Goal: Task Accomplishment & Management: Manage account settings

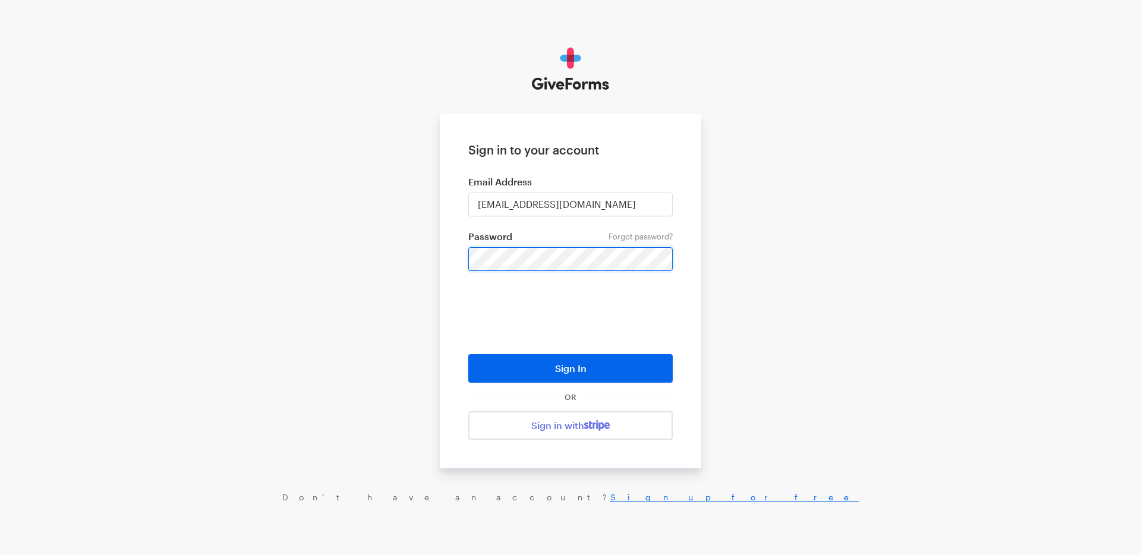
click at [0, 550] on com-1password-button at bounding box center [0, 550] width 0 height 0
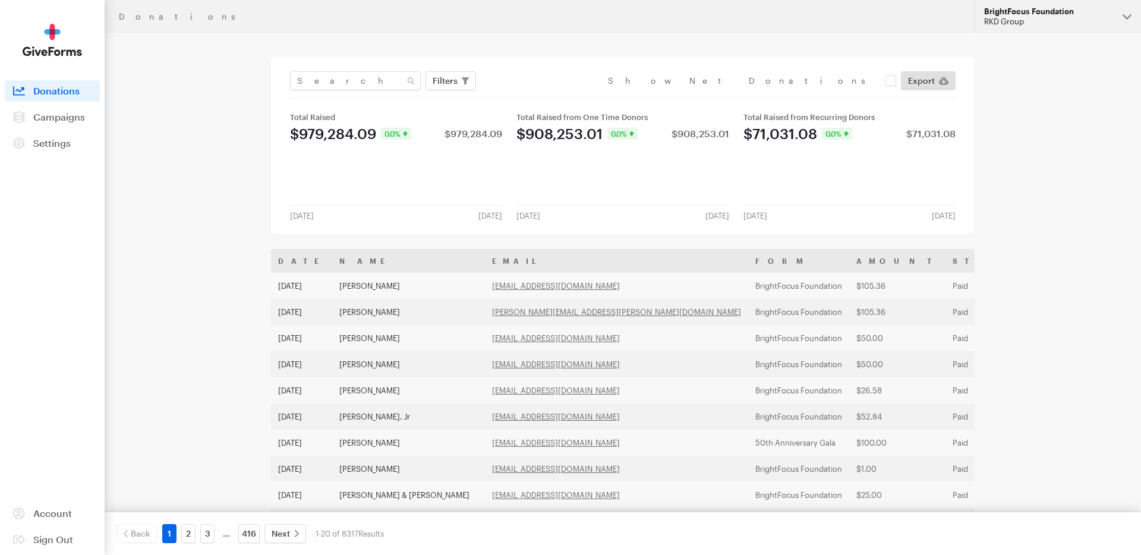
click at [1014, 23] on div "RKD Group" at bounding box center [1048, 22] width 129 height 10
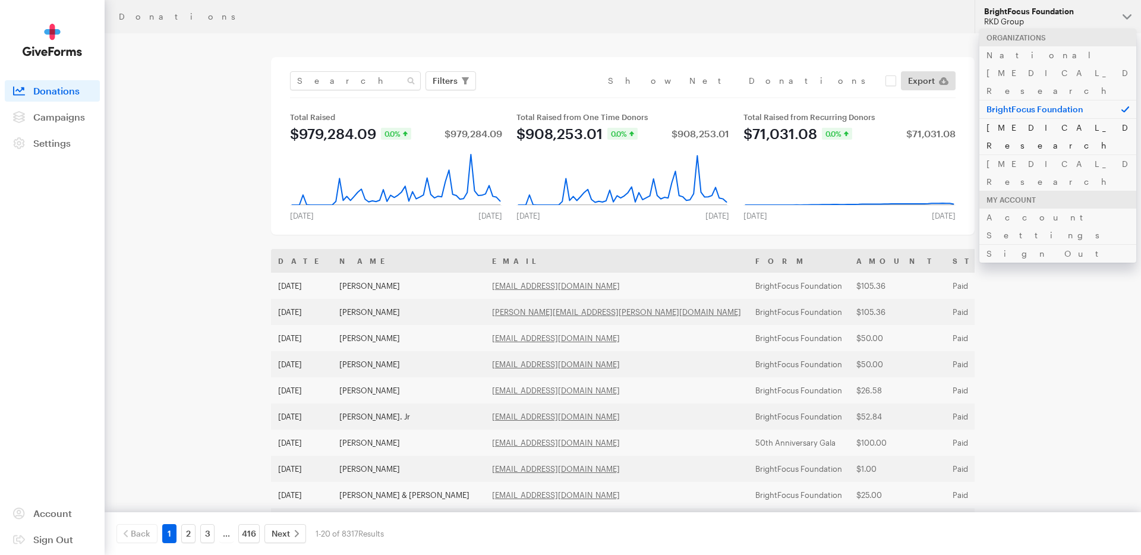
click at [1011, 118] on link "[MEDICAL_DATA] Research" at bounding box center [1057, 136] width 157 height 36
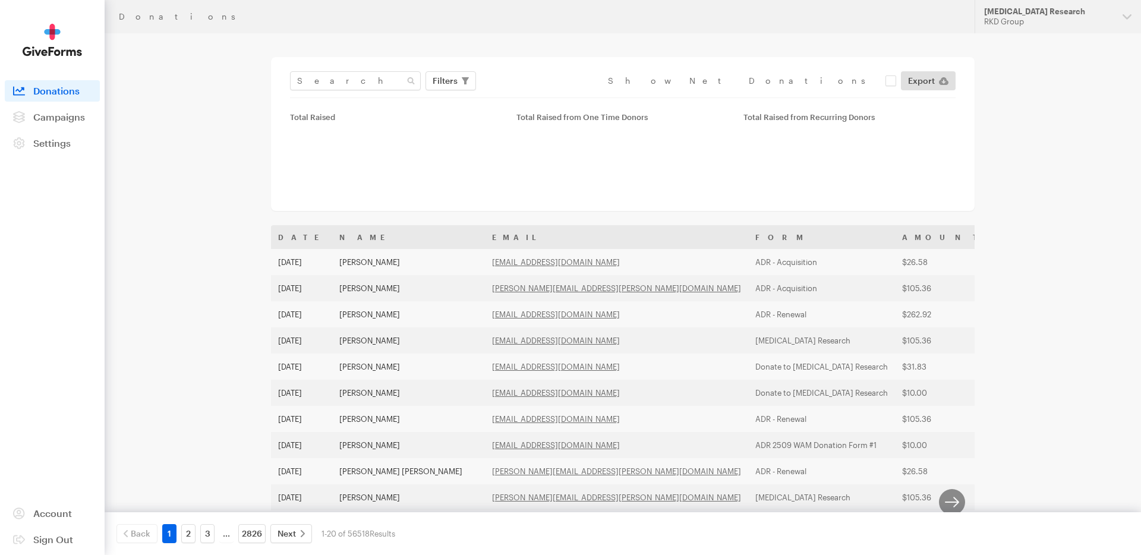
scroll to position [17, 0]
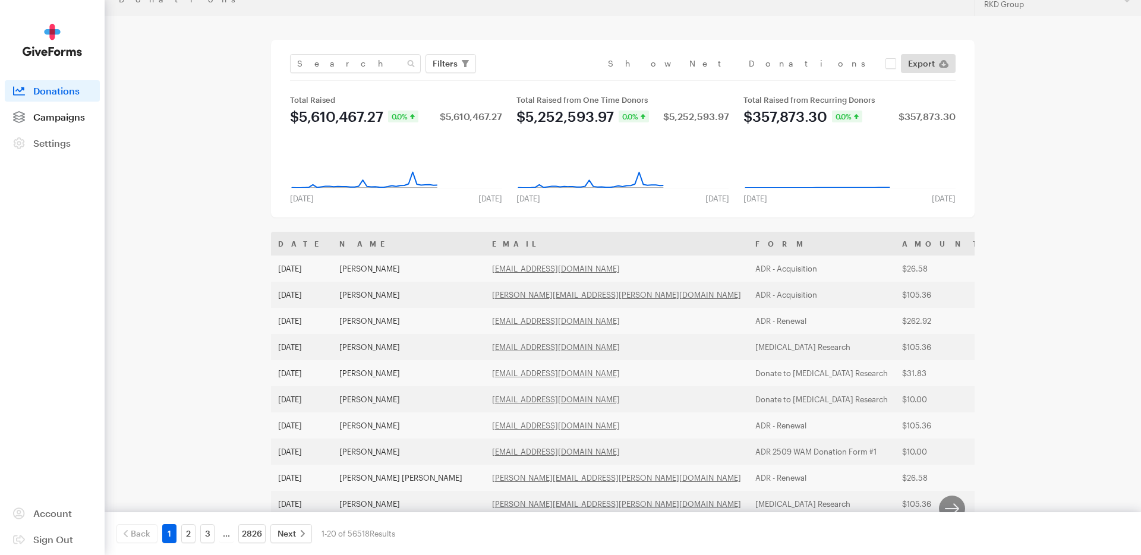
click at [53, 117] on span "Campaigns" at bounding box center [59, 116] width 52 height 11
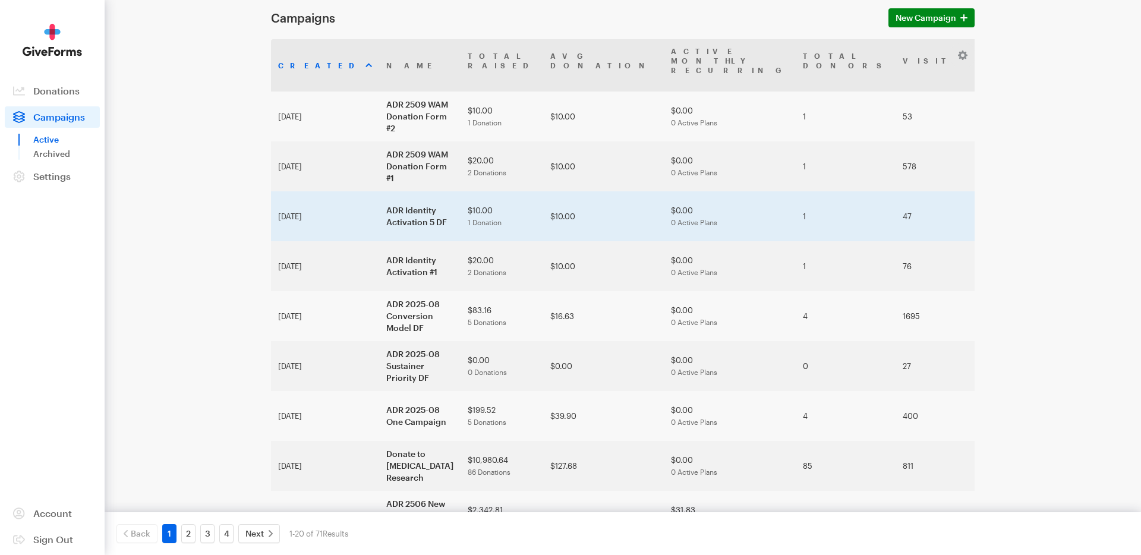
scroll to position [50, 0]
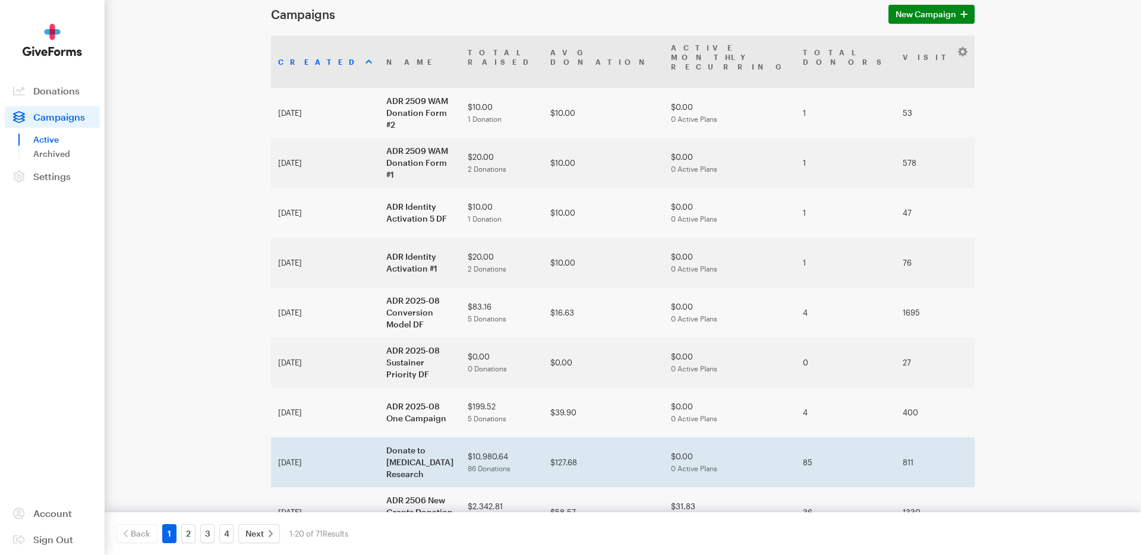
click at [664, 456] on td "$0.00 0 Active Plans" at bounding box center [730, 462] width 132 height 50
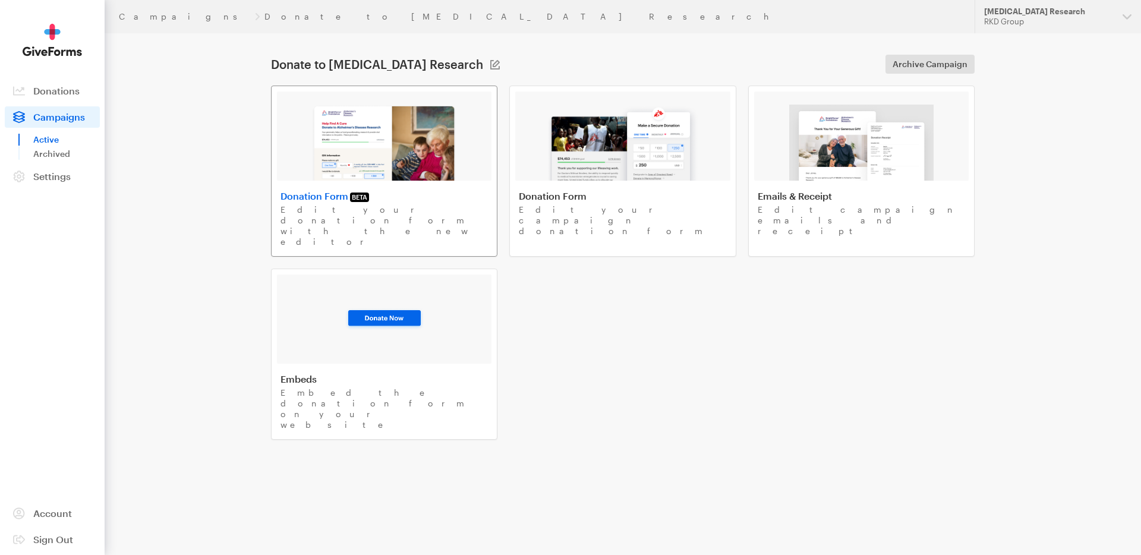
click at [425, 185] on link "Donation Form BETA Edit your donation form with the new editor" at bounding box center [384, 171] width 226 height 171
click at [38, 184] on link "Settings" at bounding box center [52, 176] width 95 height 21
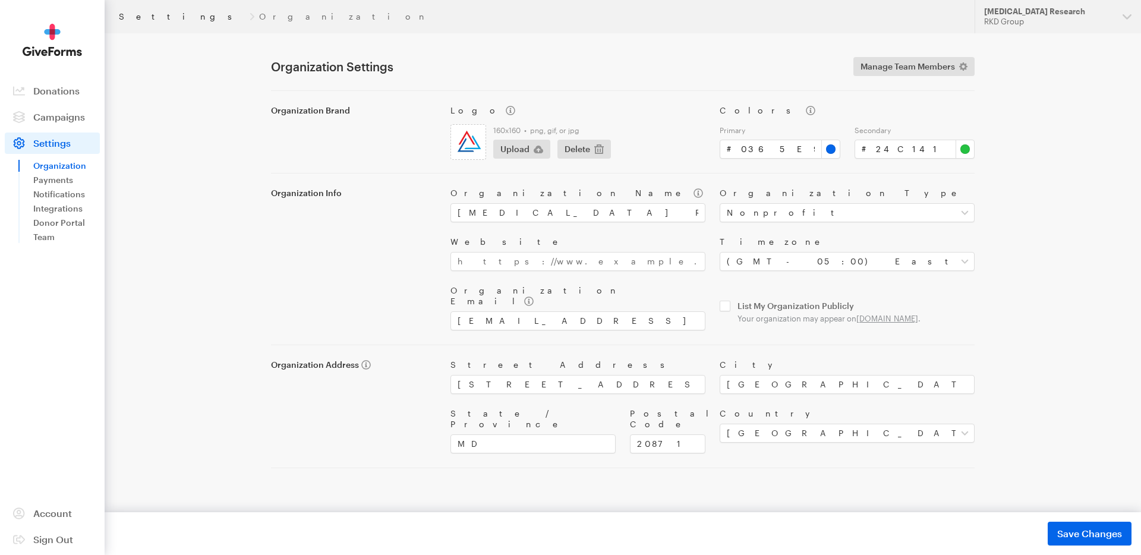
click at [138, 17] on link "Settings" at bounding box center [182, 17] width 126 height 10
click at [1043, 19] on div "RKD Group" at bounding box center [1048, 22] width 129 height 10
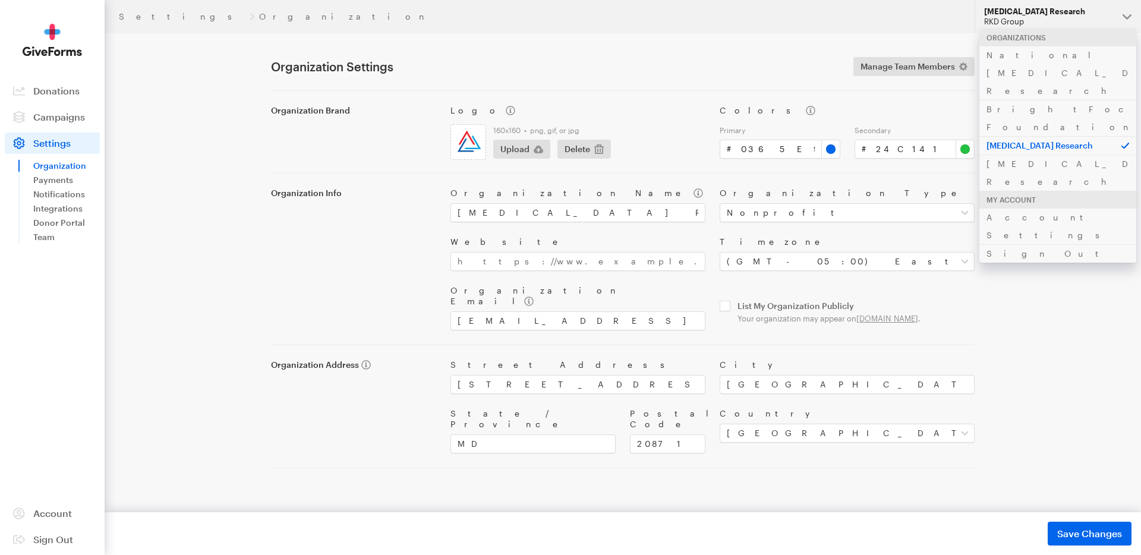
click at [1024, 136] on p "[MEDICAL_DATA] Research" at bounding box center [1057, 145] width 157 height 18
click at [1021, 100] on link "BrightFocus Foundation" at bounding box center [1057, 118] width 157 height 36
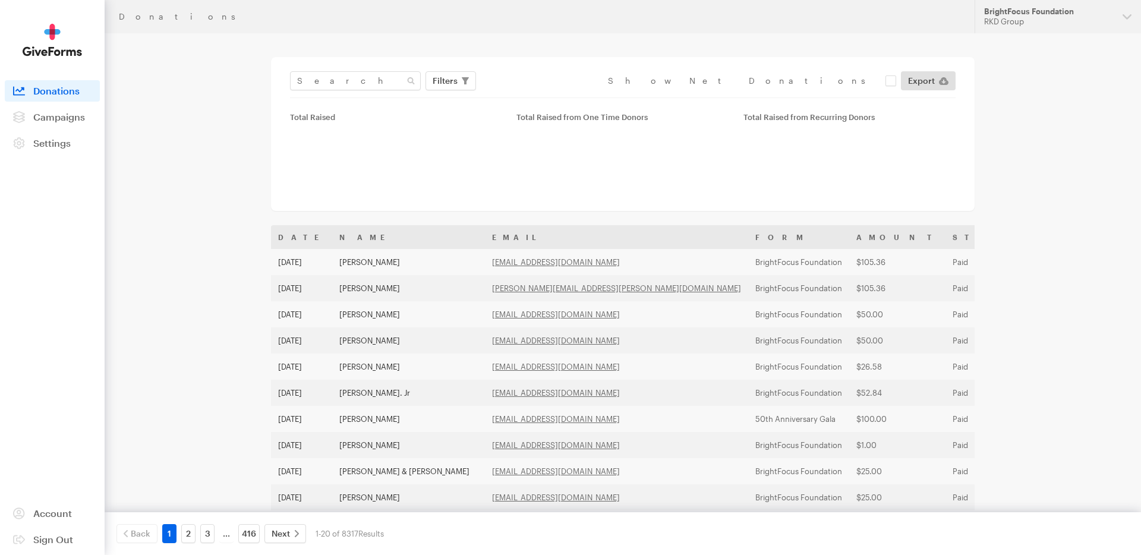
click at [1036, 13] on div "BrightFocus Foundation" at bounding box center [1048, 12] width 129 height 10
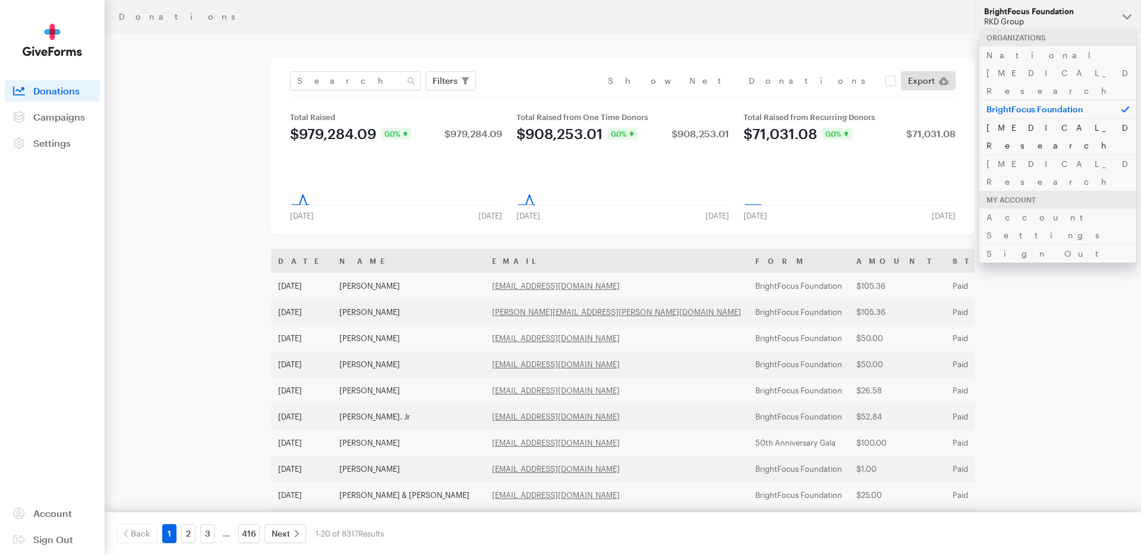
click at [1020, 118] on link "[MEDICAL_DATA] Research" at bounding box center [1057, 136] width 157 height 36
